Goal: Task Accomplishment & Management: Use online tool/utility

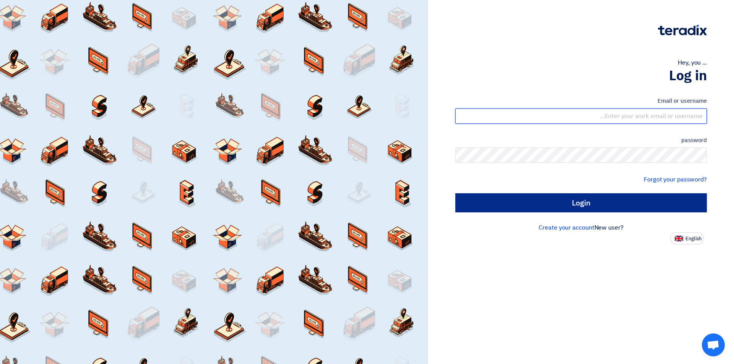
type input "[EMAIL_ADDRESS][DOMAIN_NAME]"
click at [645, 194] on input "Login" at bounding box center [582, 203] width 252 height 19
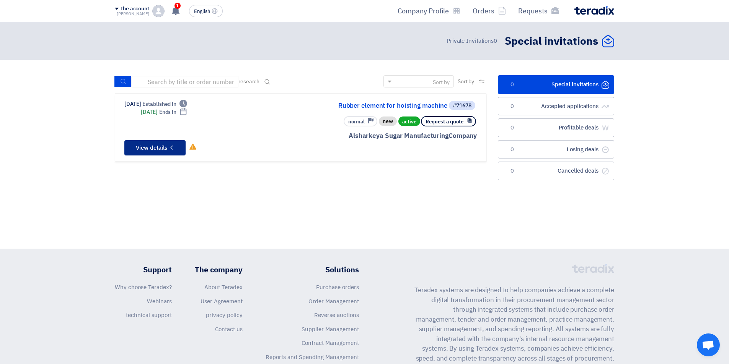
click at [170, 147] on icon "Check details" at bounding box center [171, 147] width 7 height 7
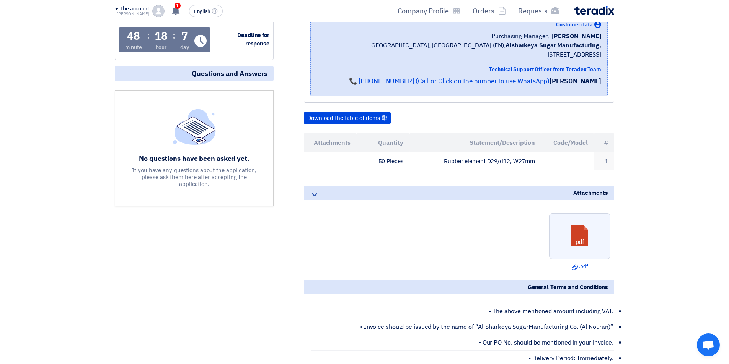
scroll to position [125, 0]
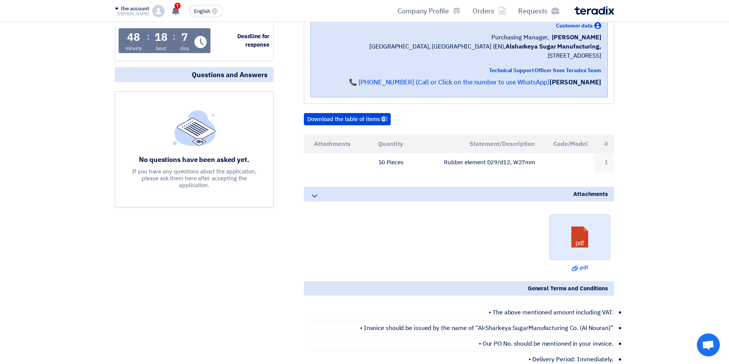
click at [564, 238] on link at bounding box center [579, 238] width 61 height 46
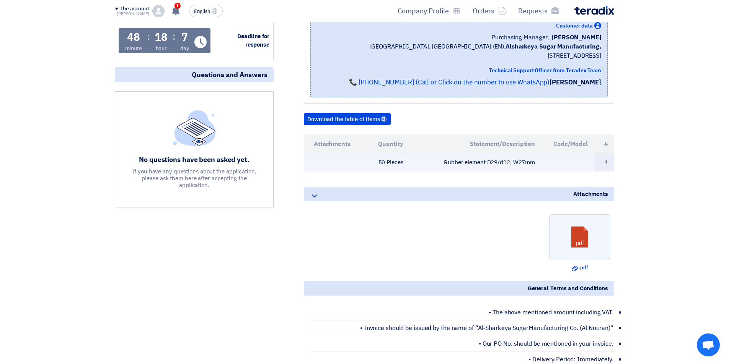
click at [478, 165] on font "Rubber element D29/d12, W27mm" at bounding box center [489, 162] width 91 height 8
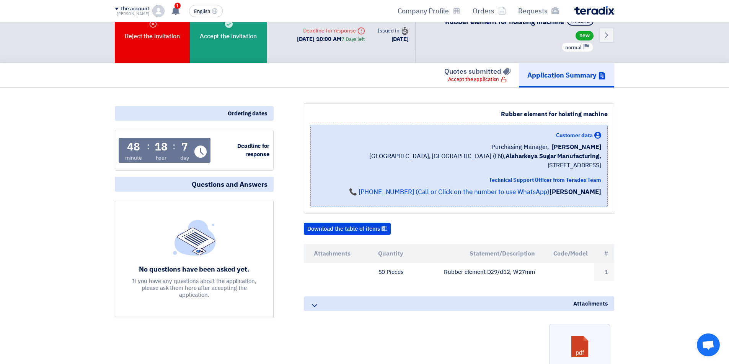
scroll to position [13, 0]
